Goal: Information Seeking & Learning: Learn about a topic

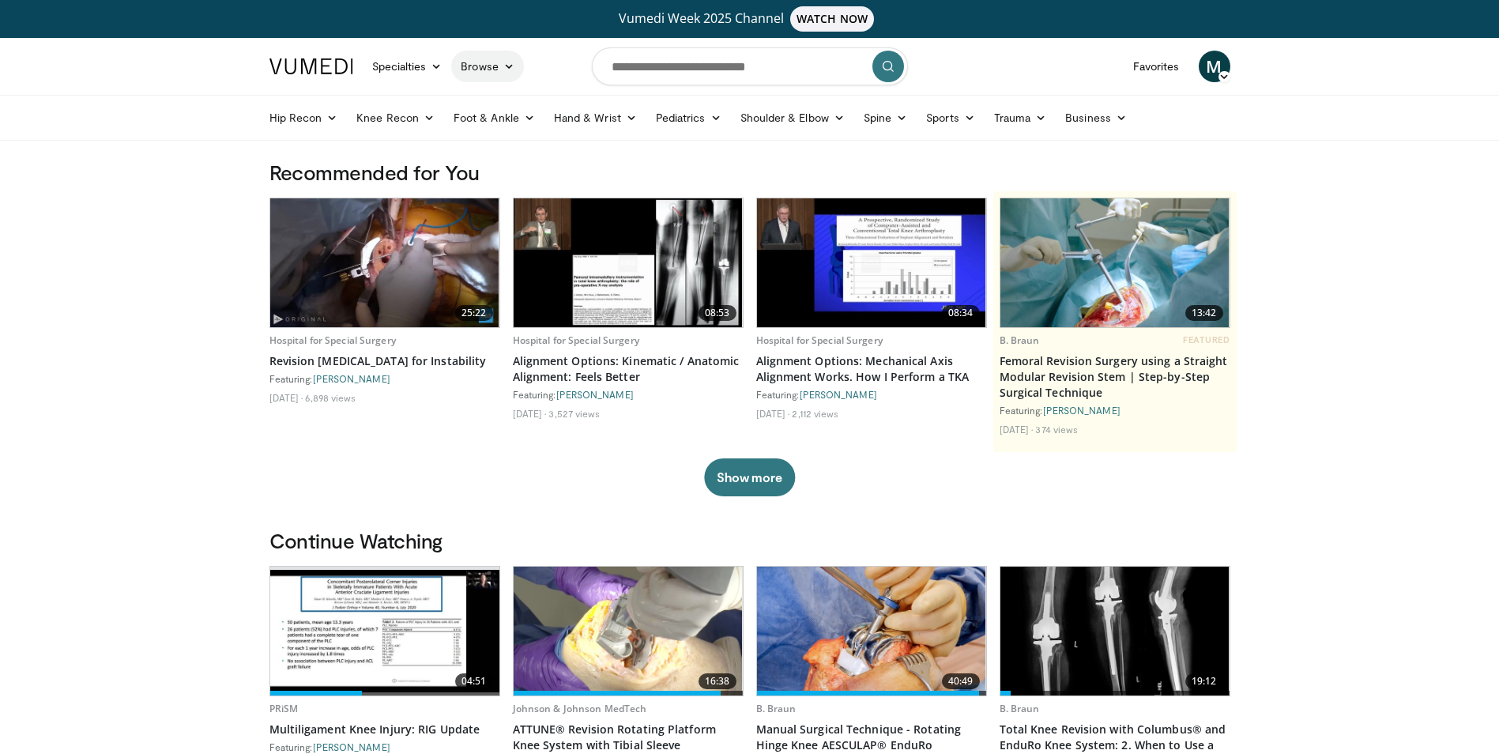
click at [511, 67] on icon at bounding box center [508, 66] width 11 height 11
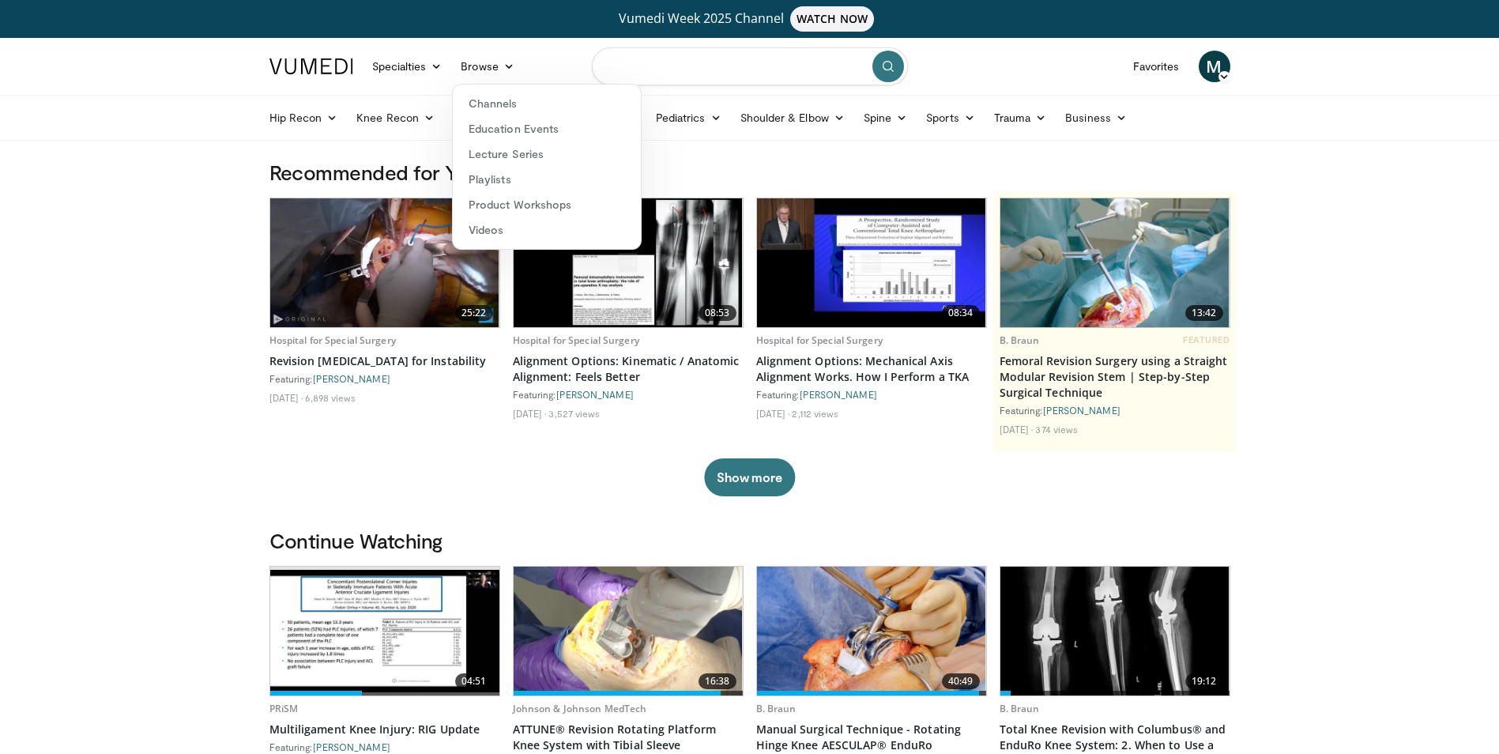
click at [712, 67] on input "Search topics, interventions" at bounding box center [750, 66] width 316 height 38
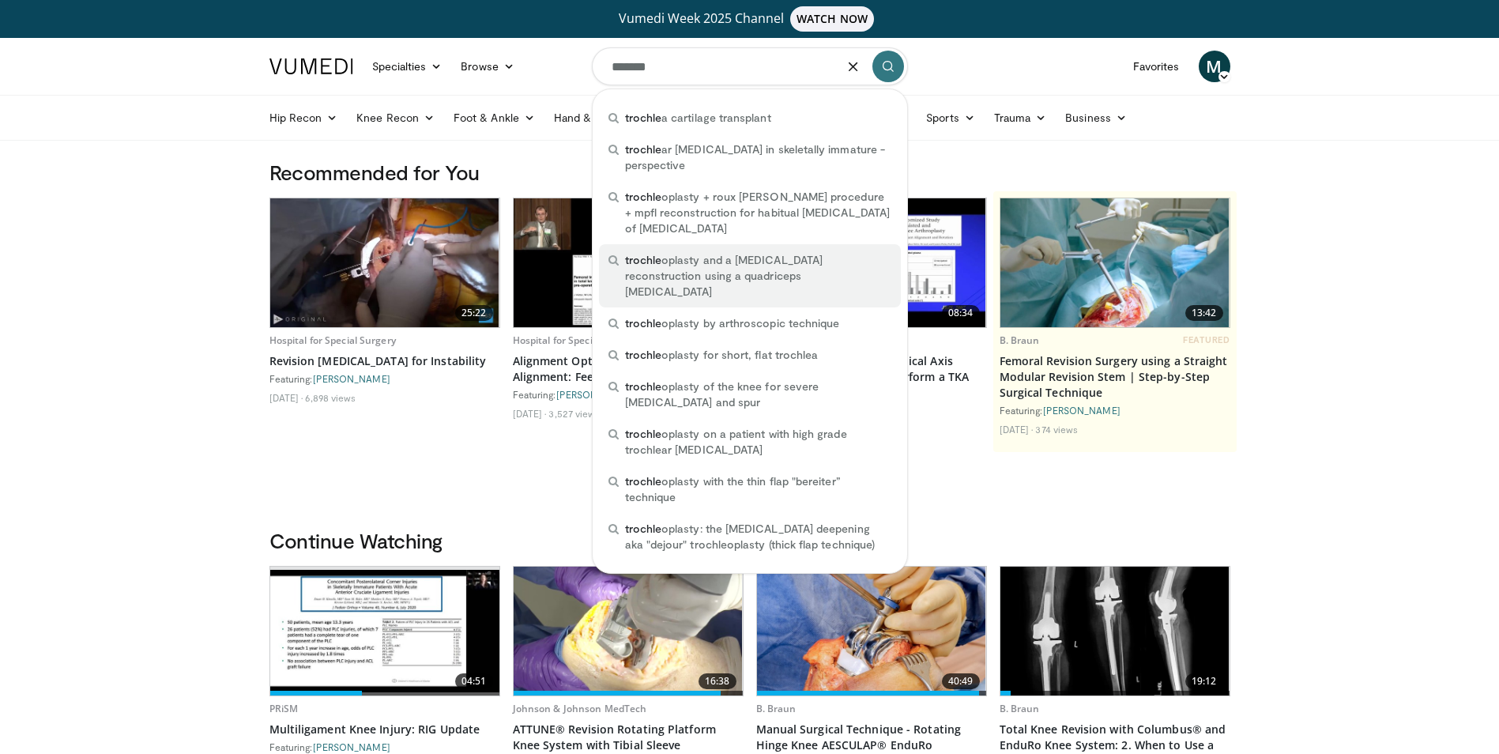
click at [732, 256] on span "trochle oplasty and a medial patellofemoral ligament reconstruction using a qua…" at bounding box center [758, 275] width 266 height 47
type input "**********"
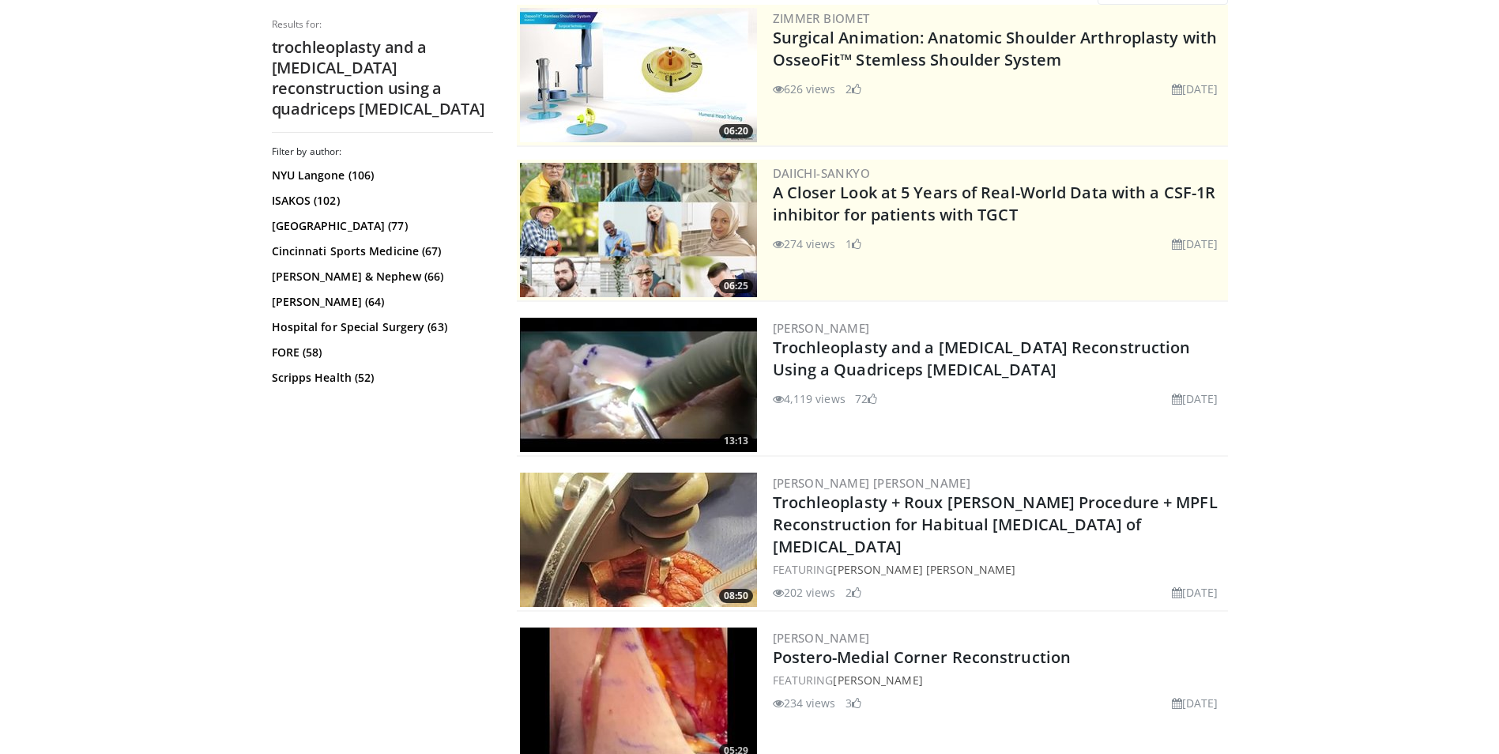
scroll to position [237, 0]
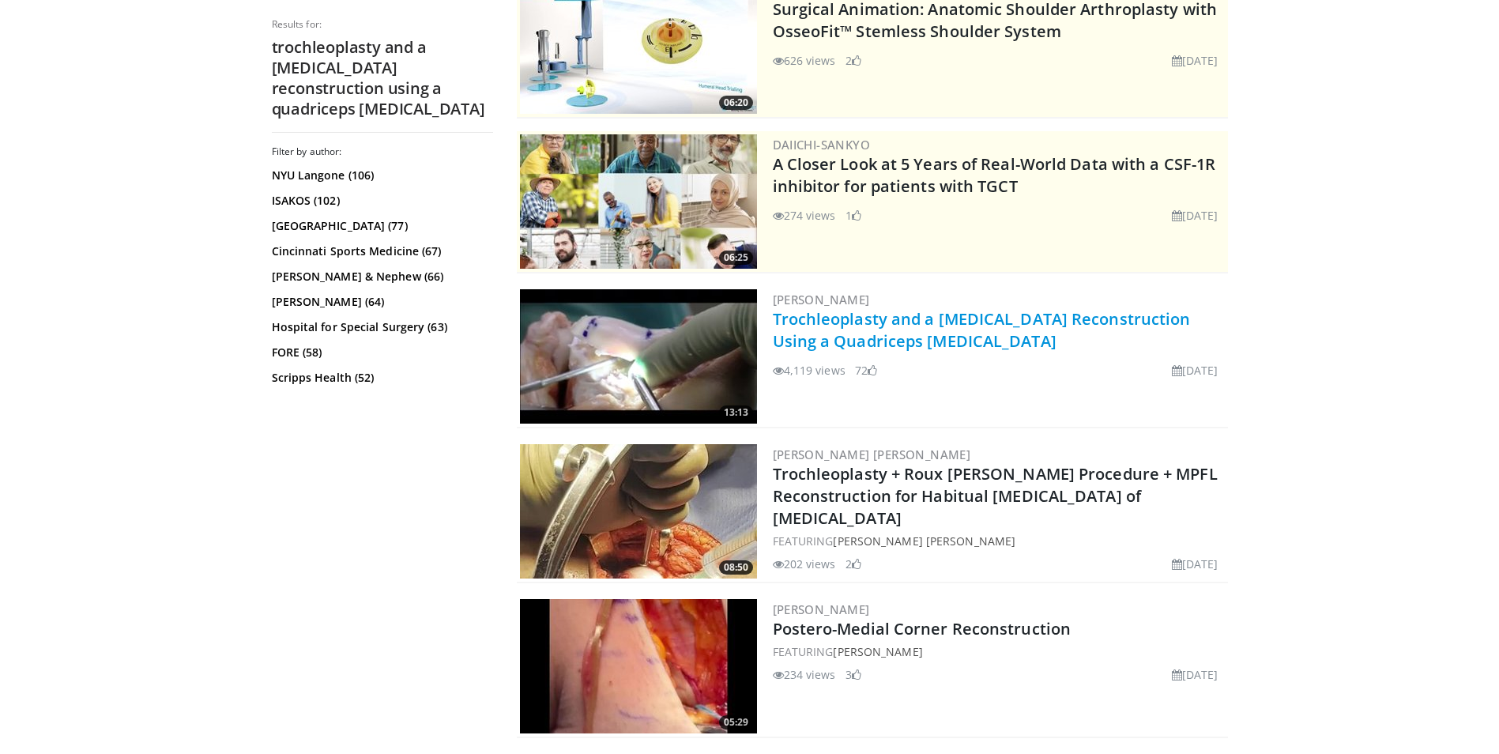
click at [914, 322] on link "Trochleoplasty and a [MEDICAL_DATA] Reconstruction Using a Quadriceps [MEDICAL_…" at bounding box center [982, 329] width 418 height 43
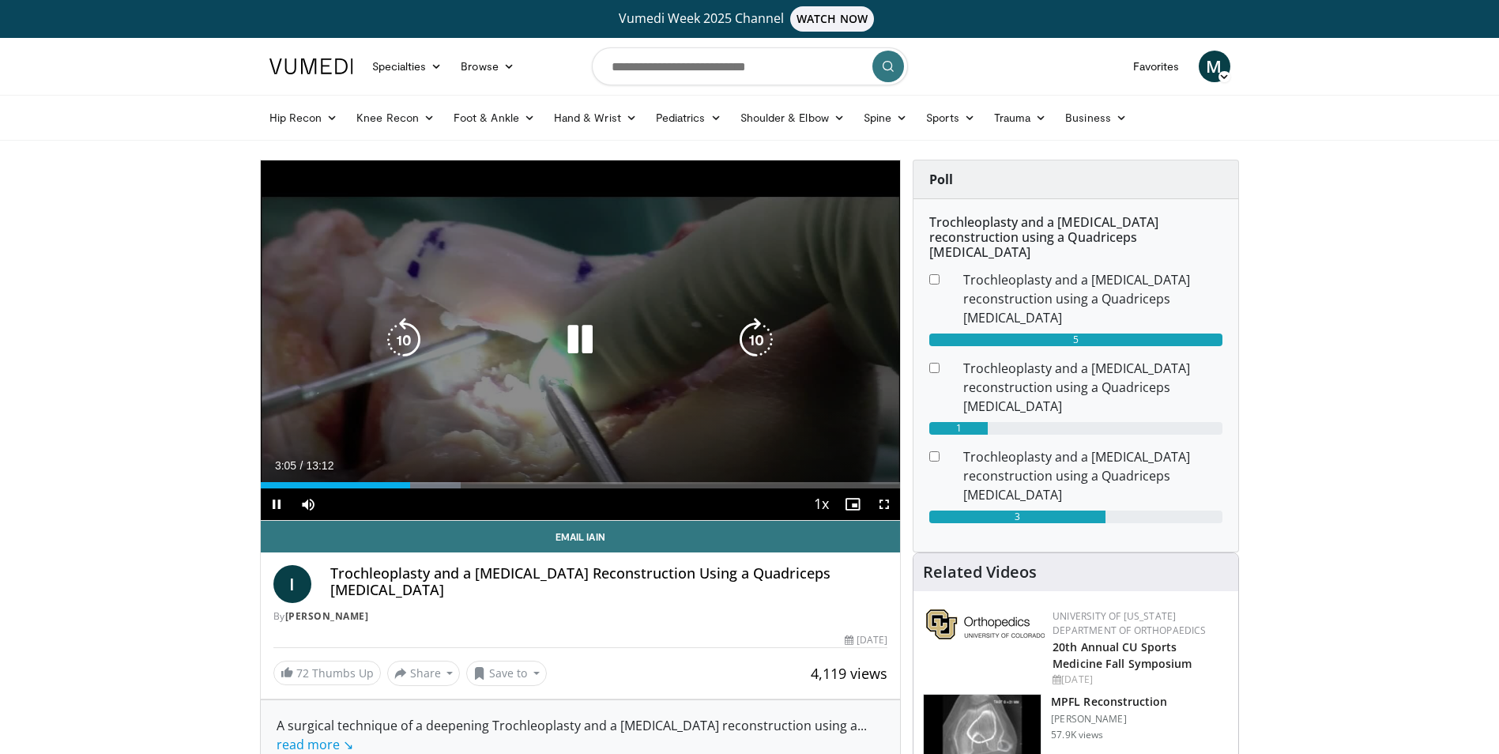
click at [577, 336] on icon "Video Player" at bounding box center [580, 340] width 44 height 44
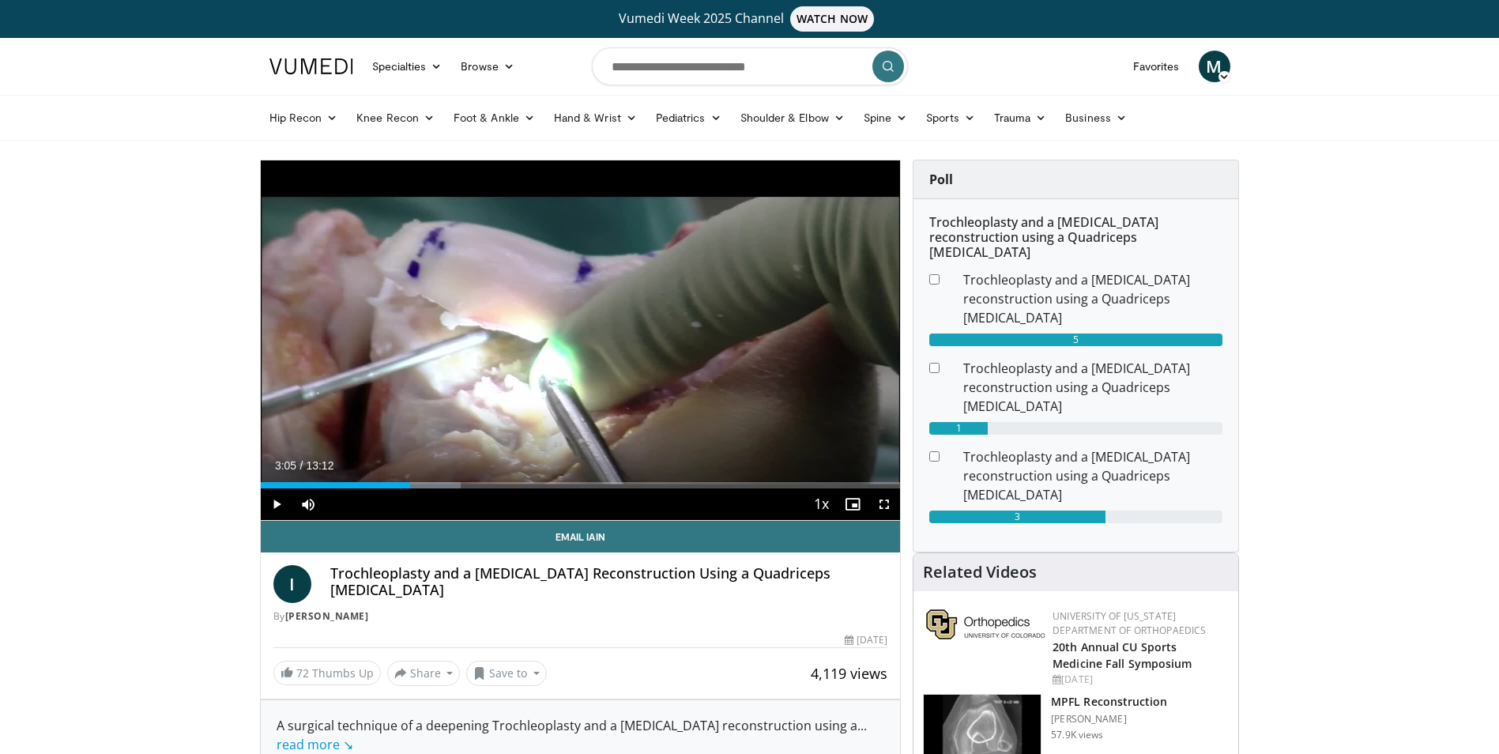
click at [975, 753] on html "Vumedi Week 2025 Channel WATCH NOW Specialties Adult & Family Medicine Allergy,…" at bounding box center [749, 377] width 1499 height 754
